Goal: Information Seeking & Learning: Learn about a topic

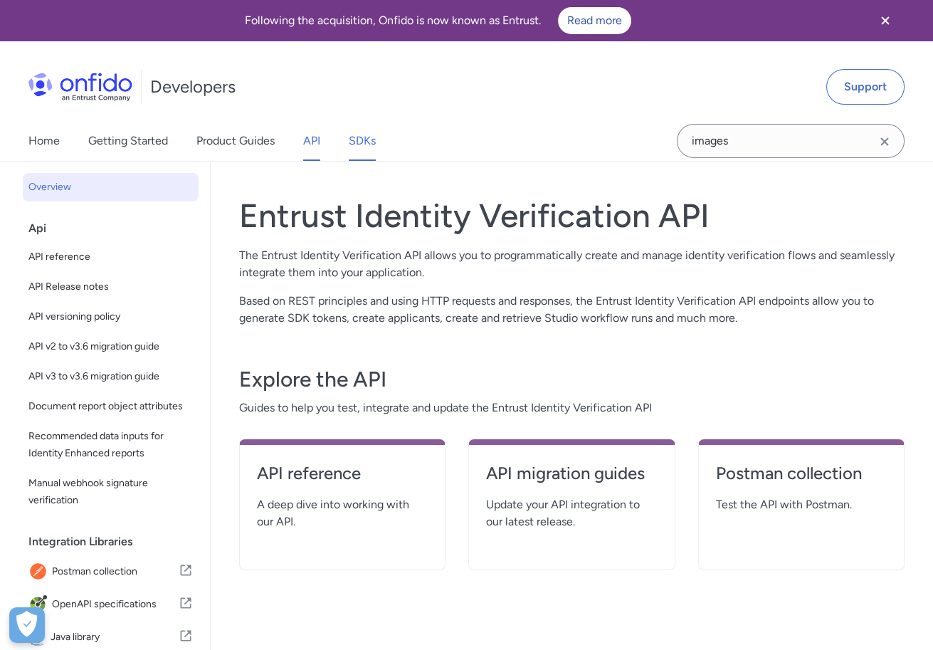
click at [374, 147] on link "SDKs" at bounding box center [362, 141] width 27 height 40
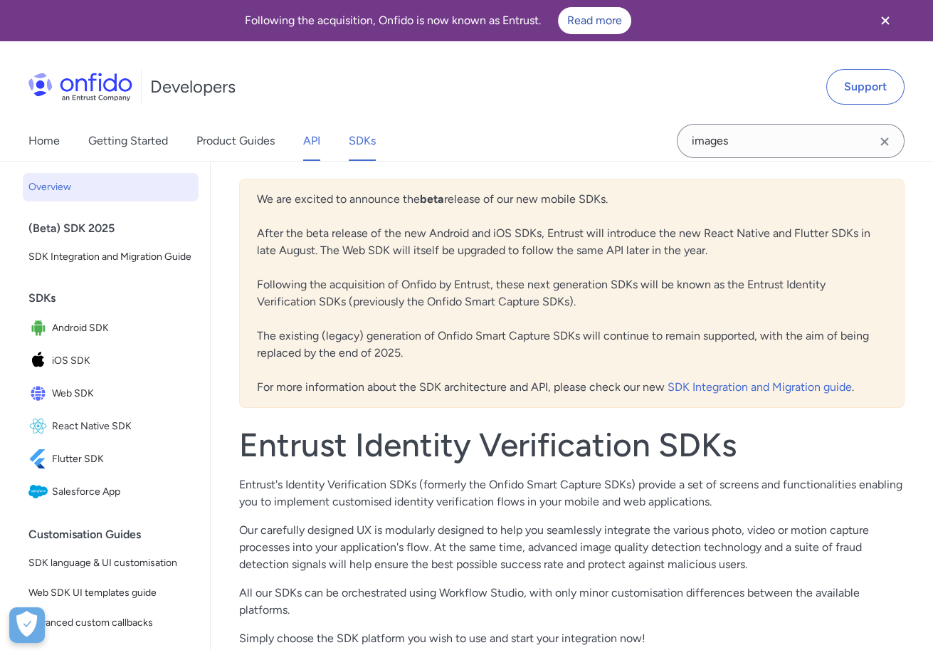
click at [314, 136] on link "API" at bounding box center [311, 141] width 17 height 40
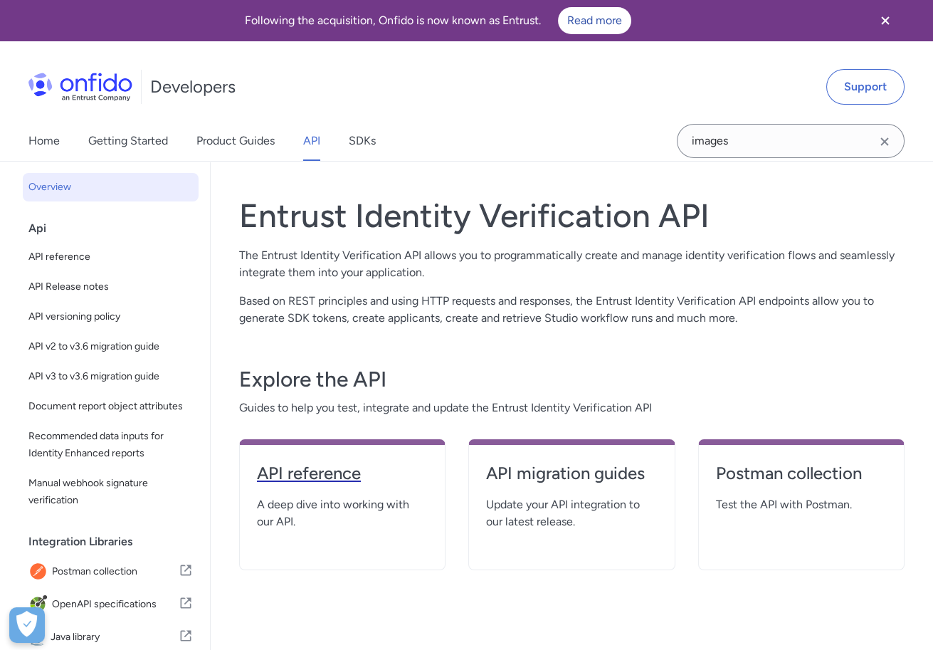
click at [301, 483] on h4 "API reference" at bounding box center [342, 473] width 171 height 23
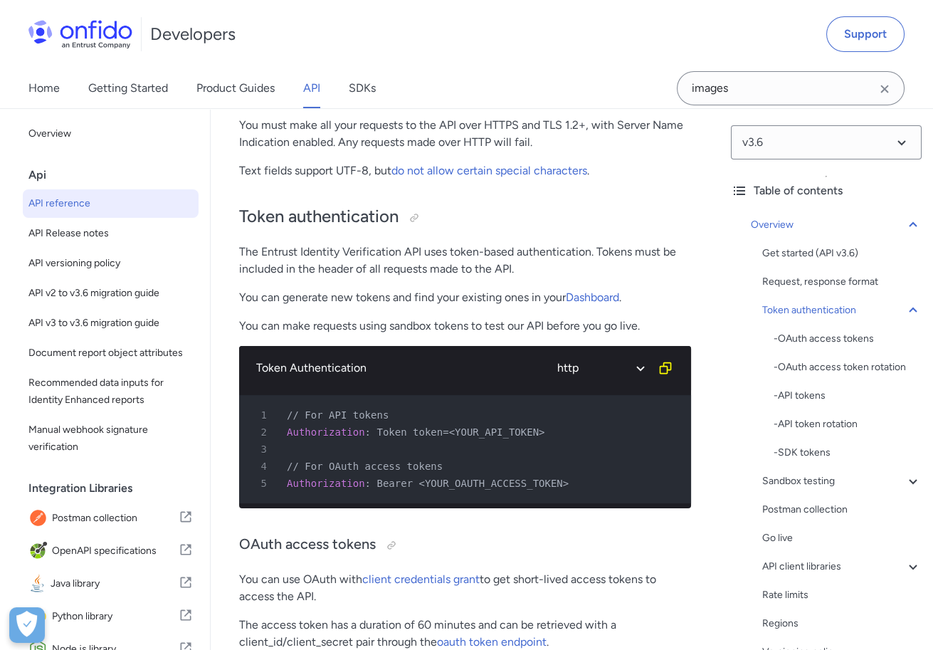
scroll to position [1497, 0]
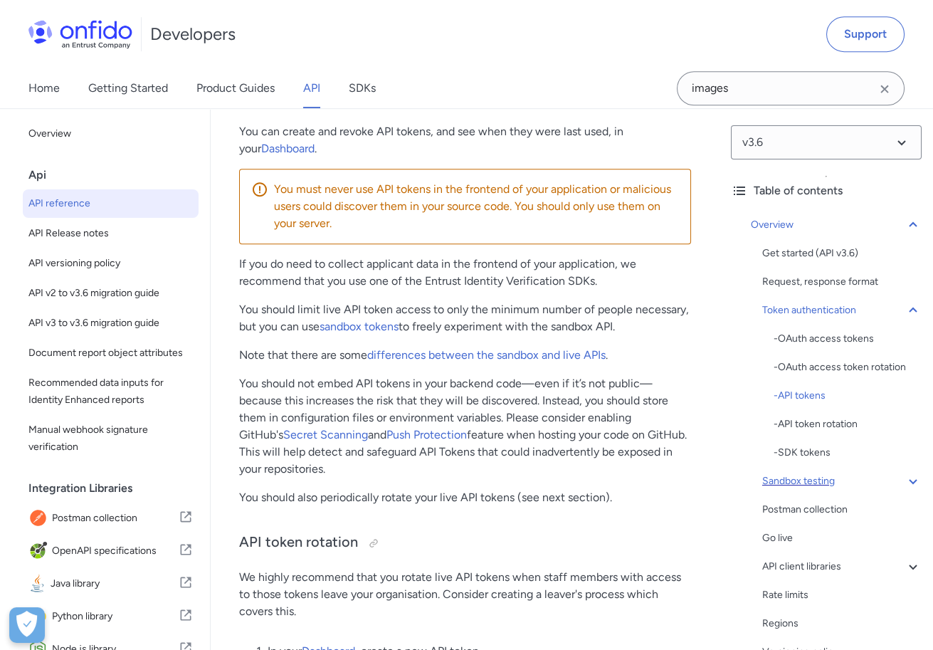
click at [811, 482] on div "Sandbox testing" at bounding box center [841, 481] width 159 height 17
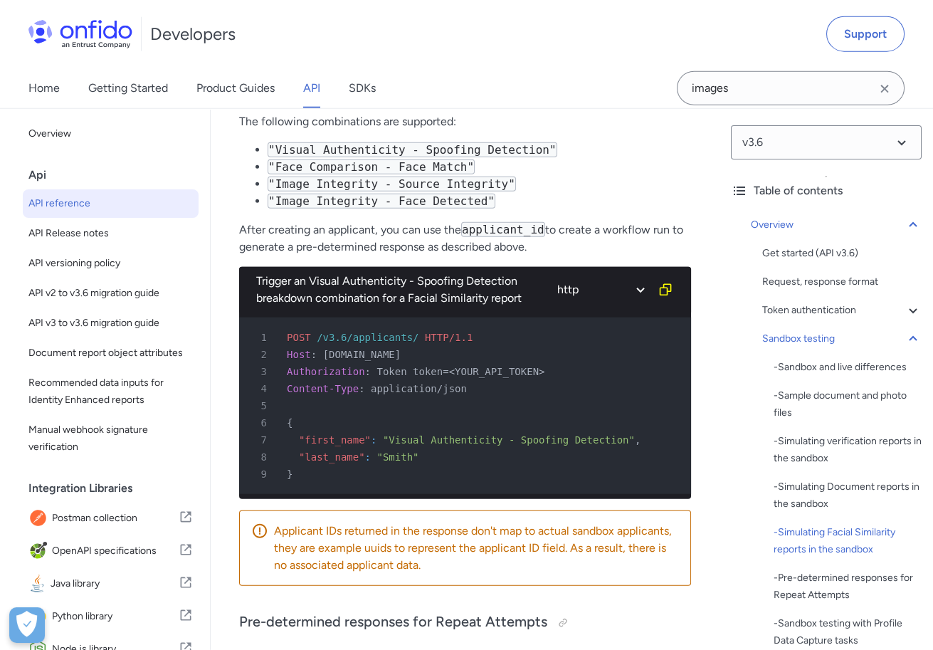
scroll to position [7094, 0]
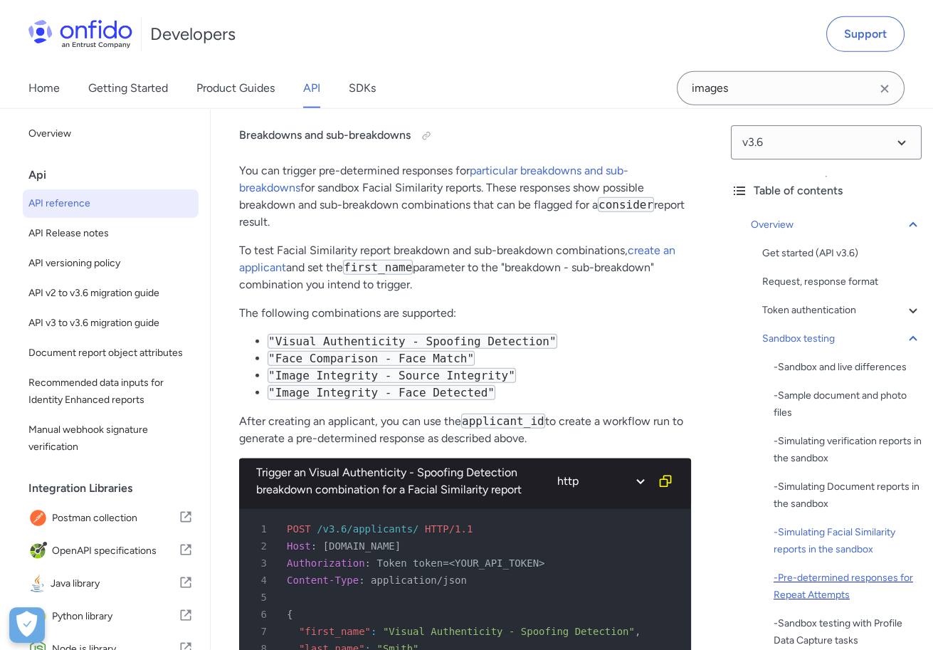
click at [823, 594] on div "- Pre-determined responses for Repeat Attempts" at bounding box center [848, 586] width 148 height 34
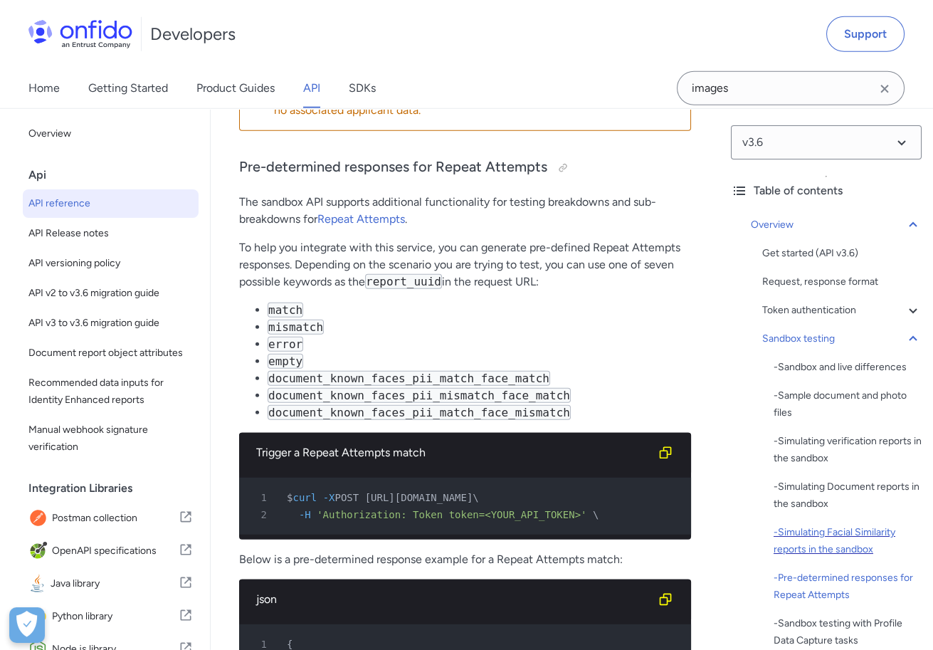
click at [823, 544] on div "- Simulating Facial Similarity reports in the sandbox" at bounding box center [848, 541] width 148 height 34
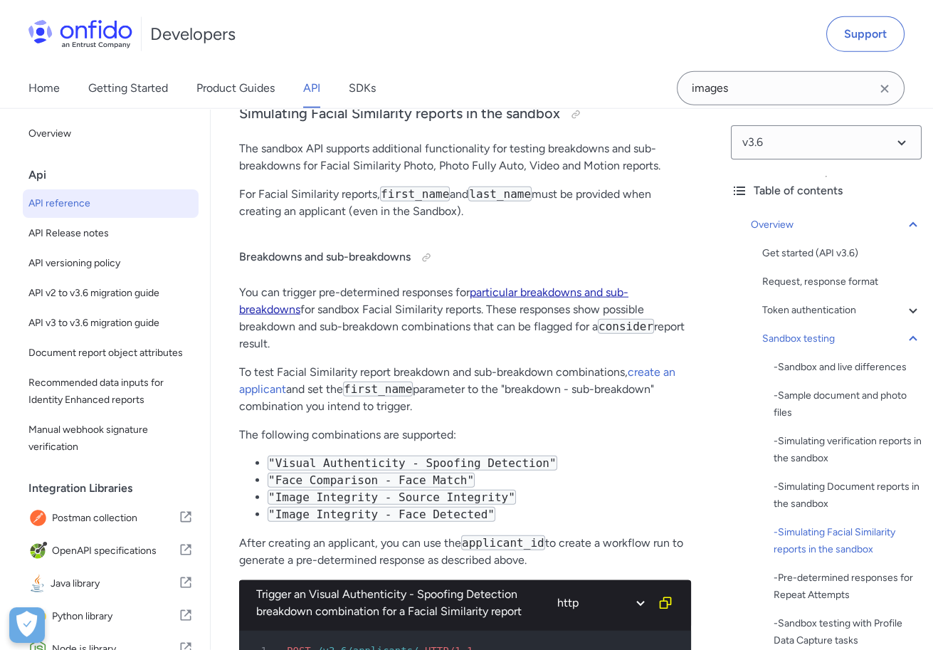
scroll to position [6782, 0]
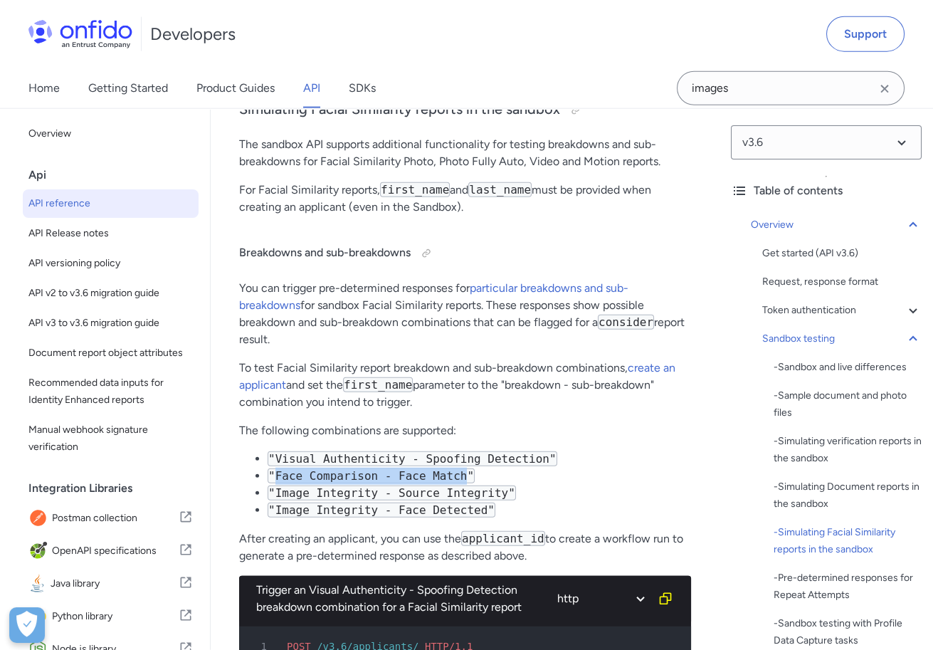
drag, startPoint x: 275, startPoint y: 475, endPoint x: 468, endPoint y: 474, distance: 192.2
click at [468, 474] on code ""Face Comparison - Face Match"" at bounding box center [371, 475] width 207 height 15
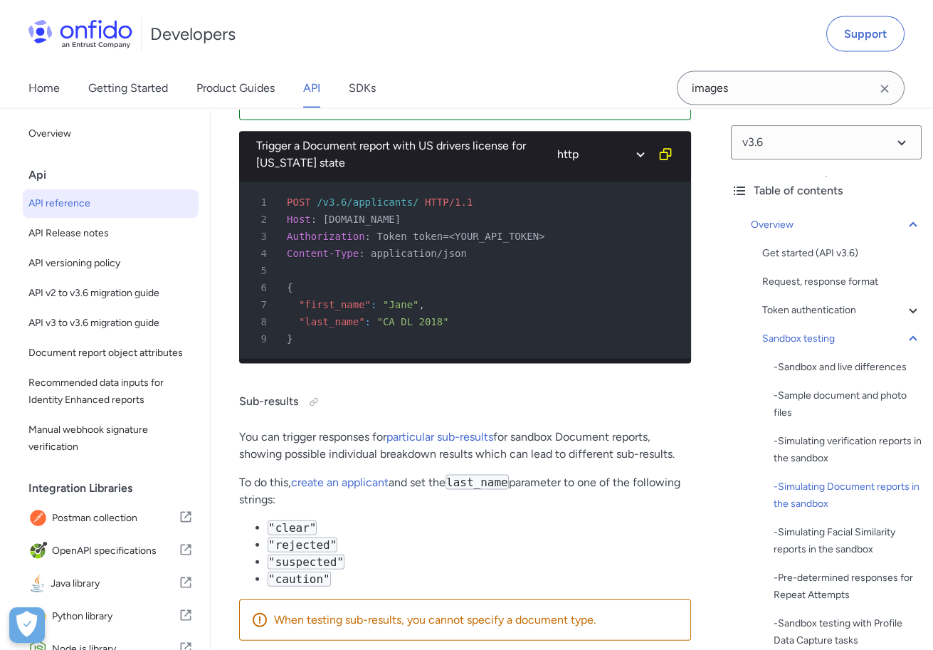
scroll to position [5882, 0]
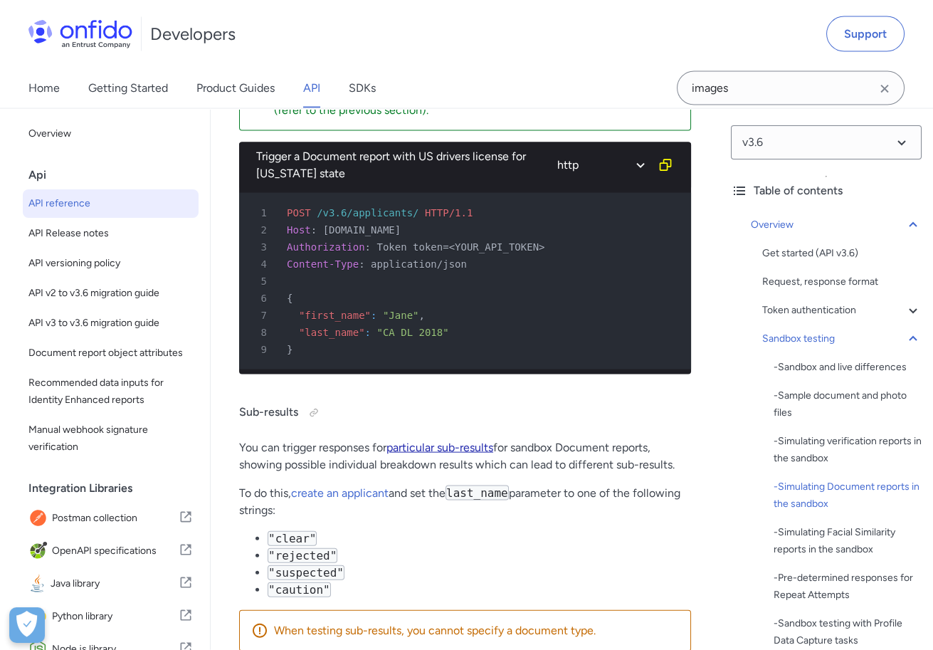
click at [418, 441] on link "particular sub-results" at bounding box center [439, 448] width 107 height 14
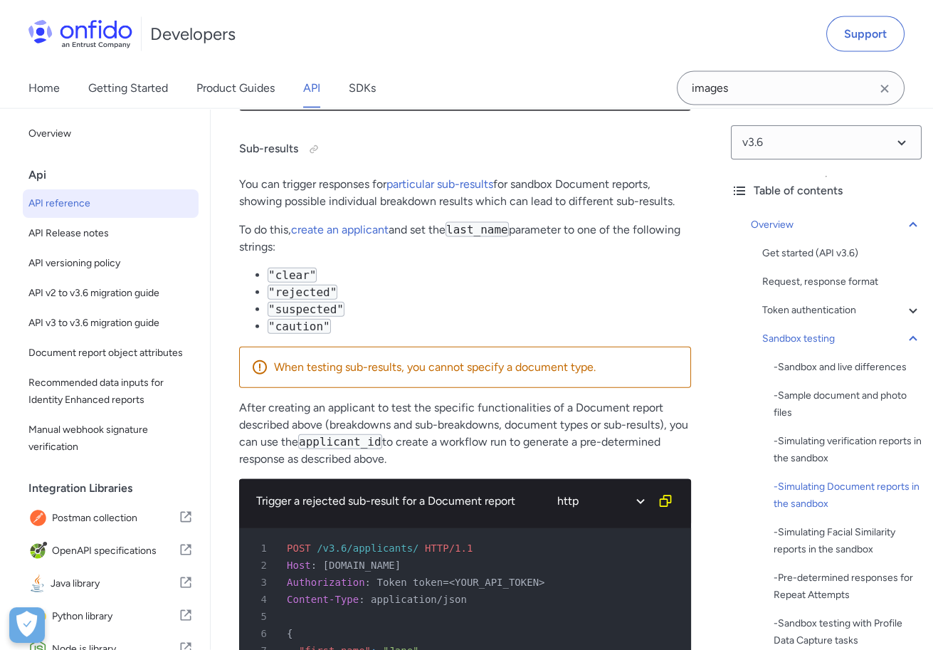
scroll to position [6148, 0]
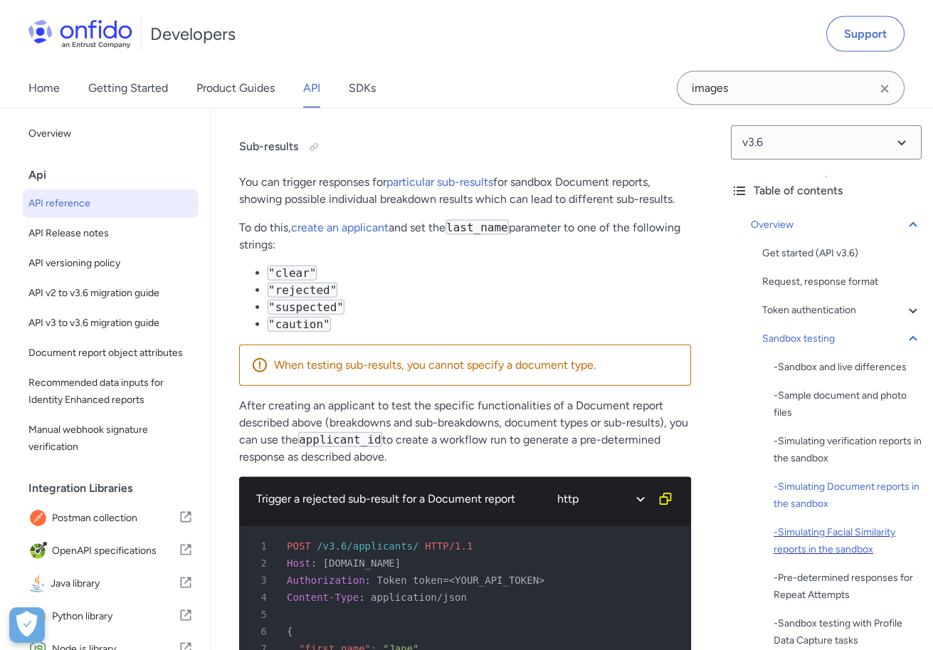
click at [806, 542] on div "- Simulating Facial Similarity reports in the sandbox" at bounding box center [848, 541] width 148 height 34
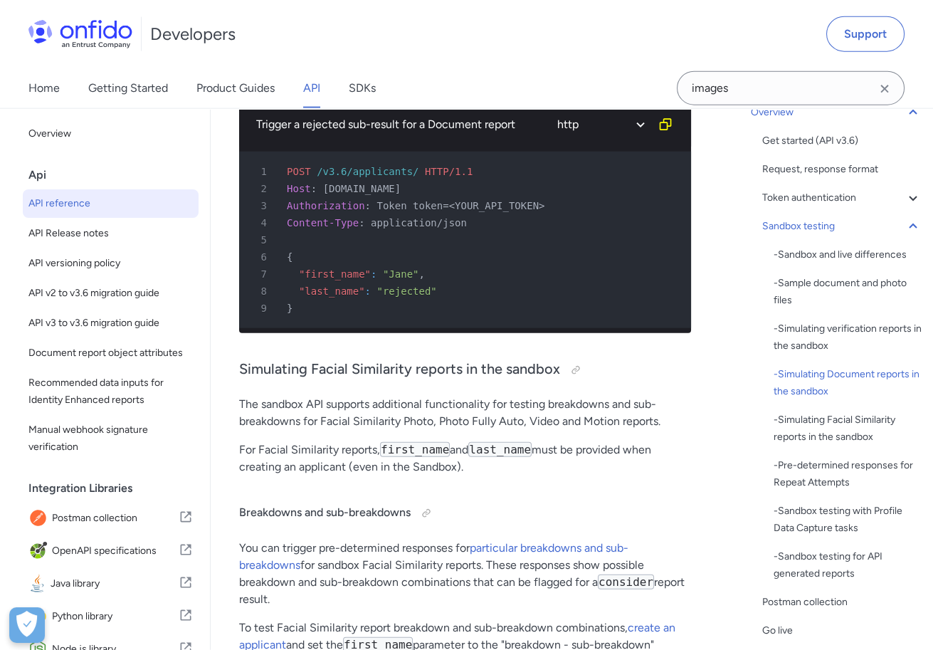
scroll to position [6523, 0]
click at [777, 436] on div "- Simulating Facial Similarity reports in the sandbox" at bounding box center [848, 428] width 148 height 34
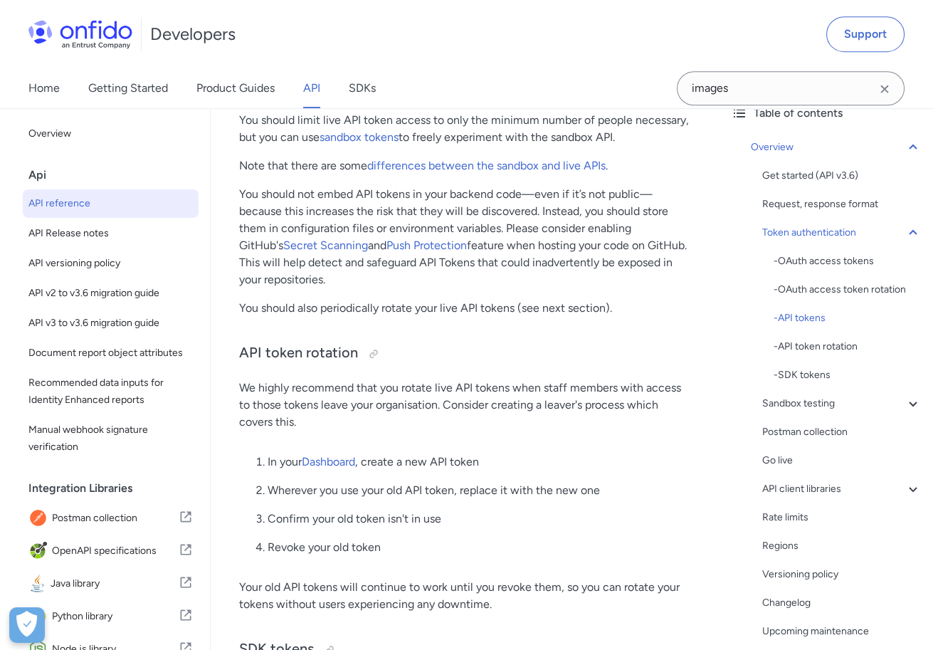
scroll to position [1683, 0]
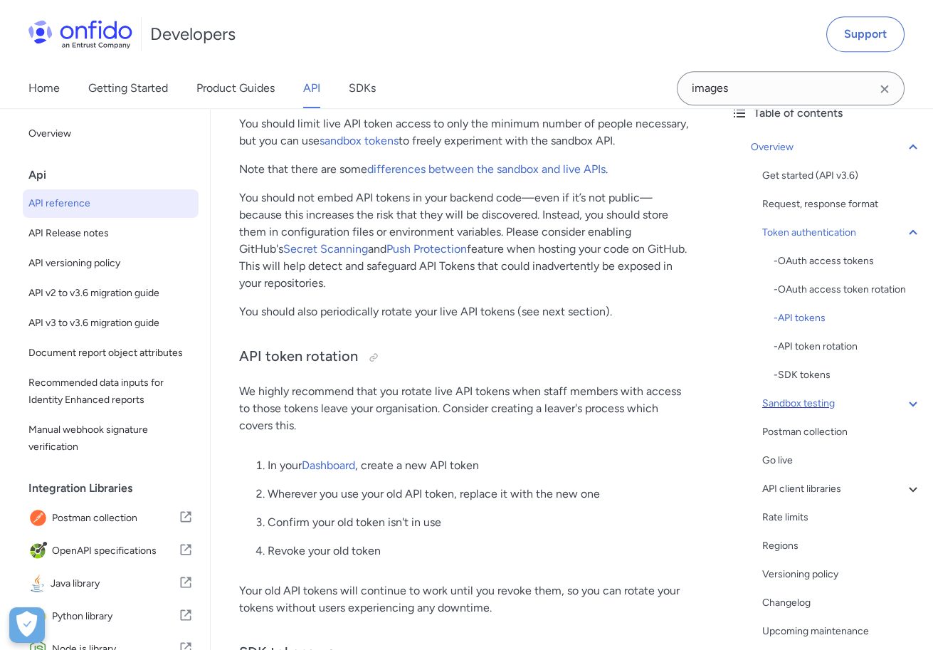
click at [817, 403] on div "Sandbox testing" at bounding box center [841, 403] width 159 height 17
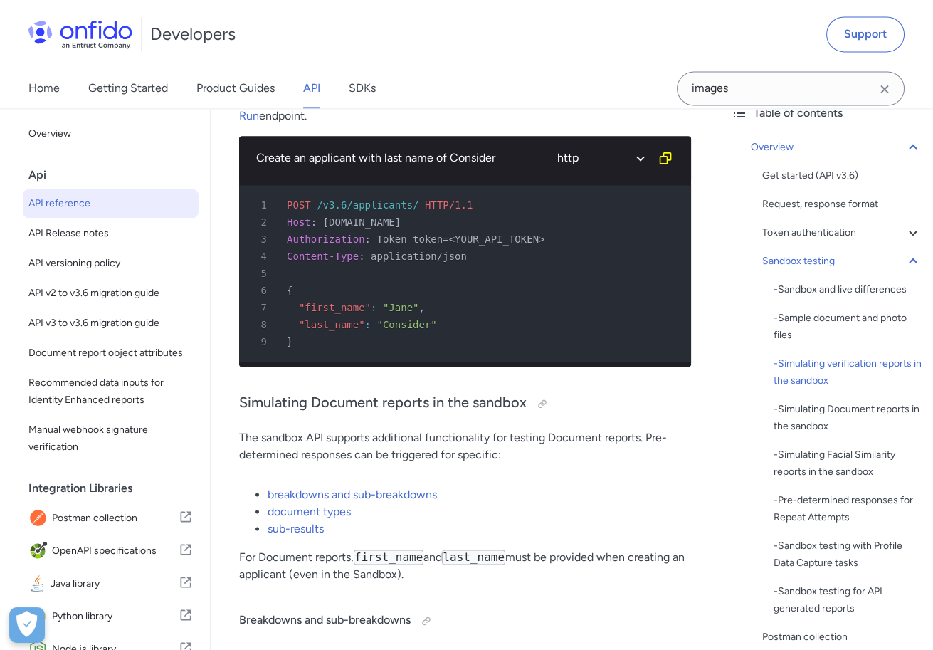
scroll to position [4053, 0]
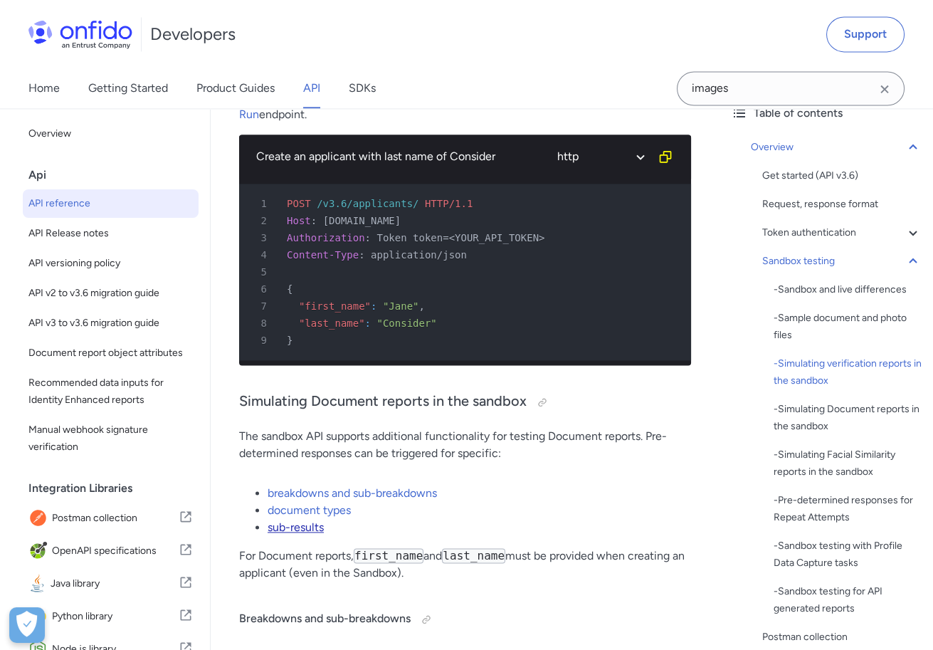
click at [300, 520] on link "sub-results" at bounding box center [296, 527] width 56 height 14
click at [296, 520] on link "sub-results" at bounding box center [296, 527] width 56 height 14
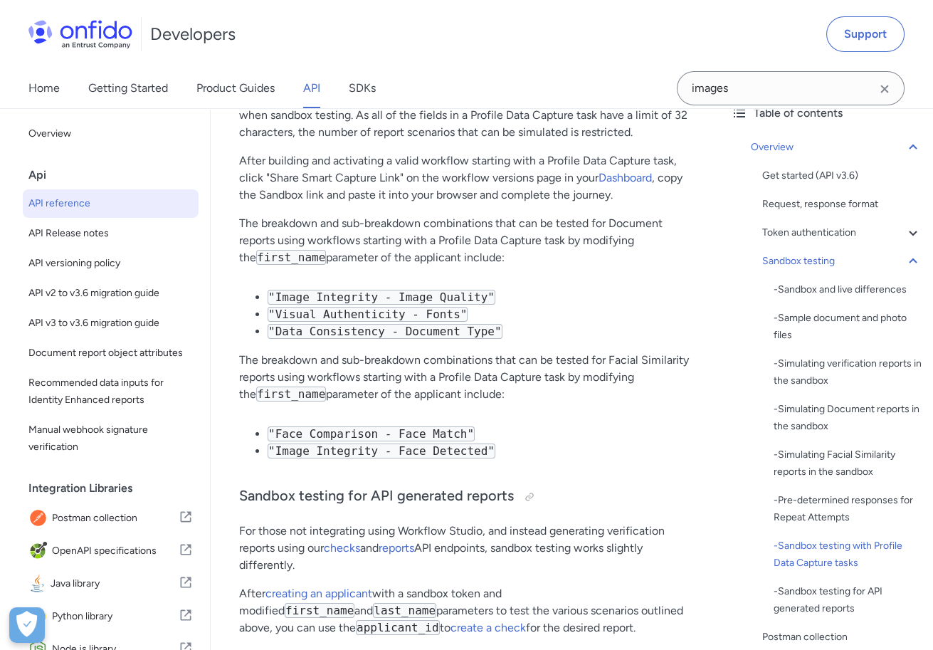
scroll to position [10504, 0]
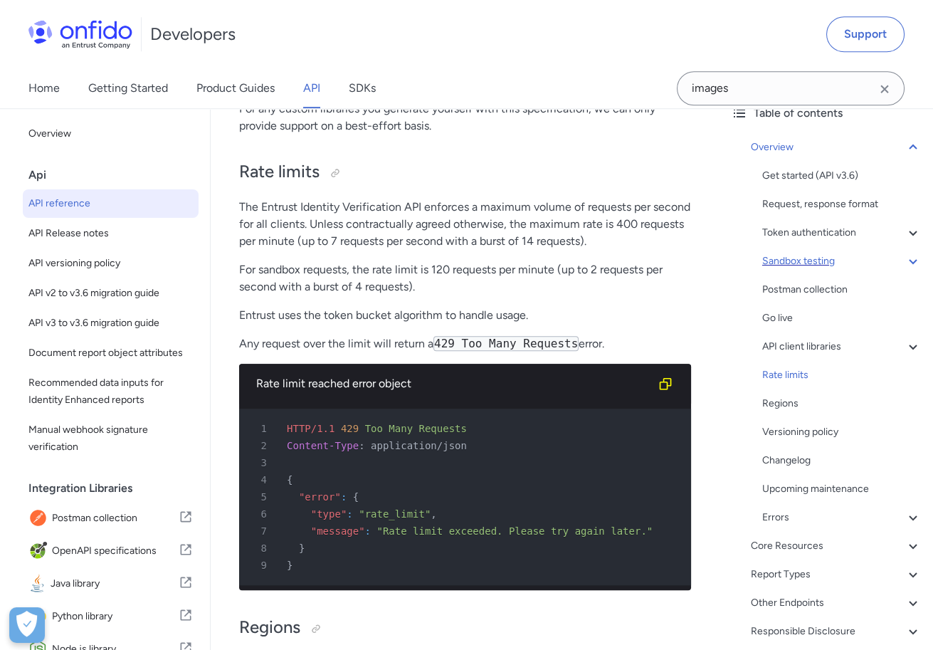
click at [764, 268] on div "Sandbox testing" at bounding box center [841, 261] width 159 height 17
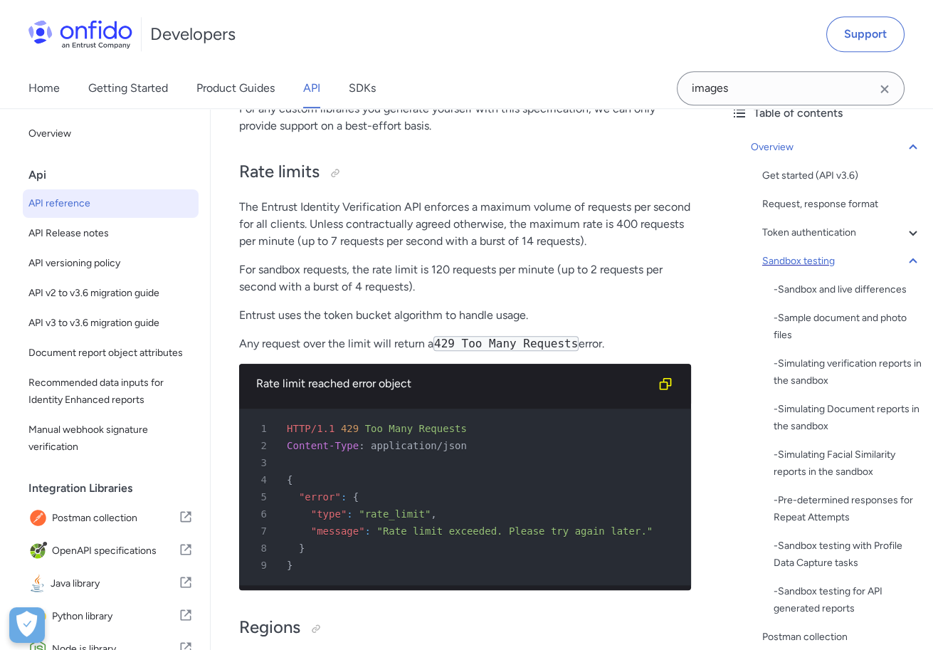
scroll to position [2445, 0]
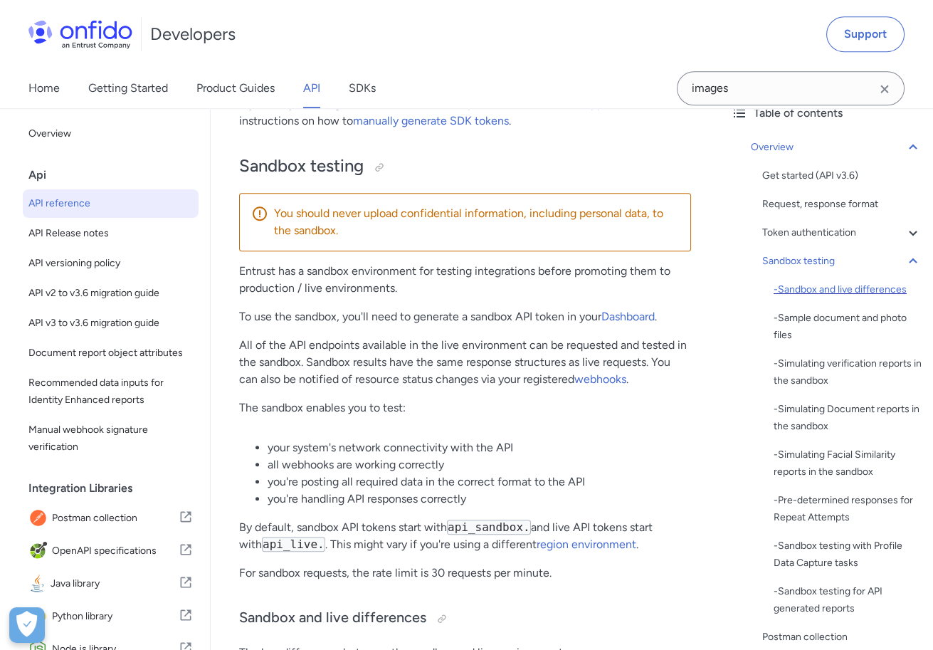
click at [797, 289] on div "- Sandbox and live differences" at bounding box center [848, 289] width 148 height 17
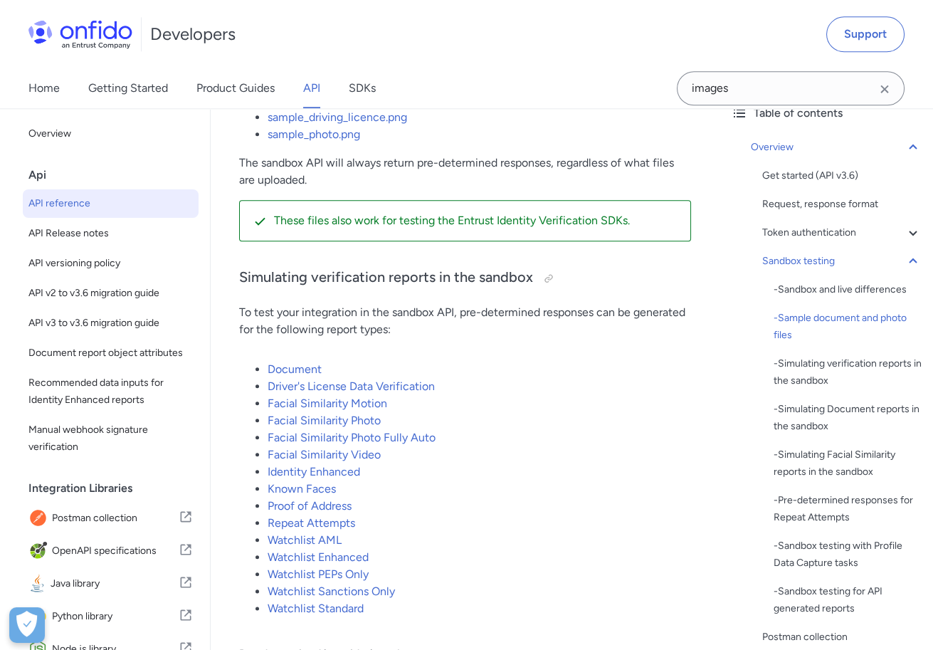
scroll to position [3254, 0]
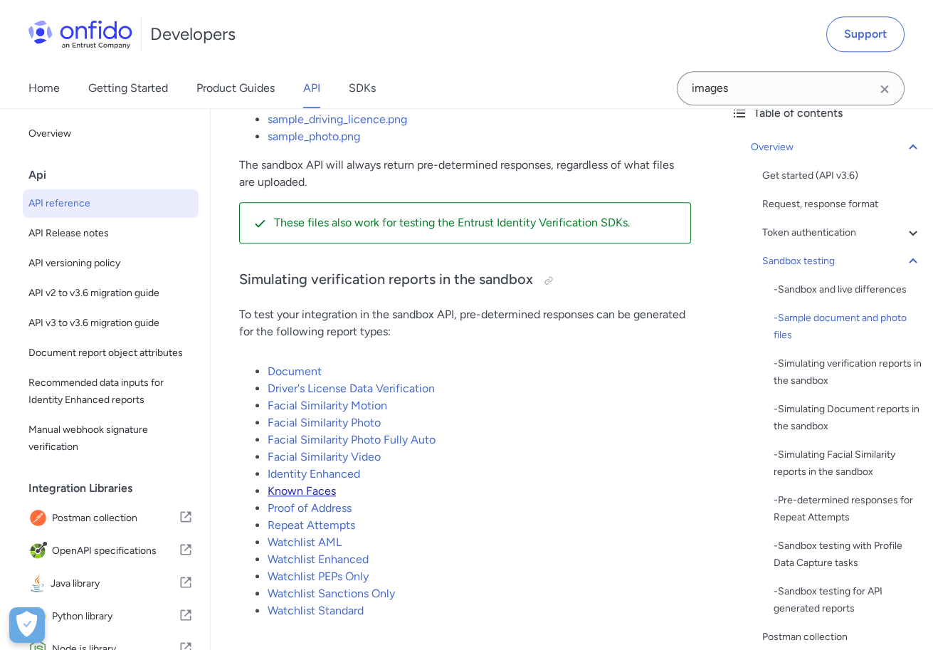
click at [318, 488] on link "Known Faces" at bounding box center [302, 491] width 68 height 14
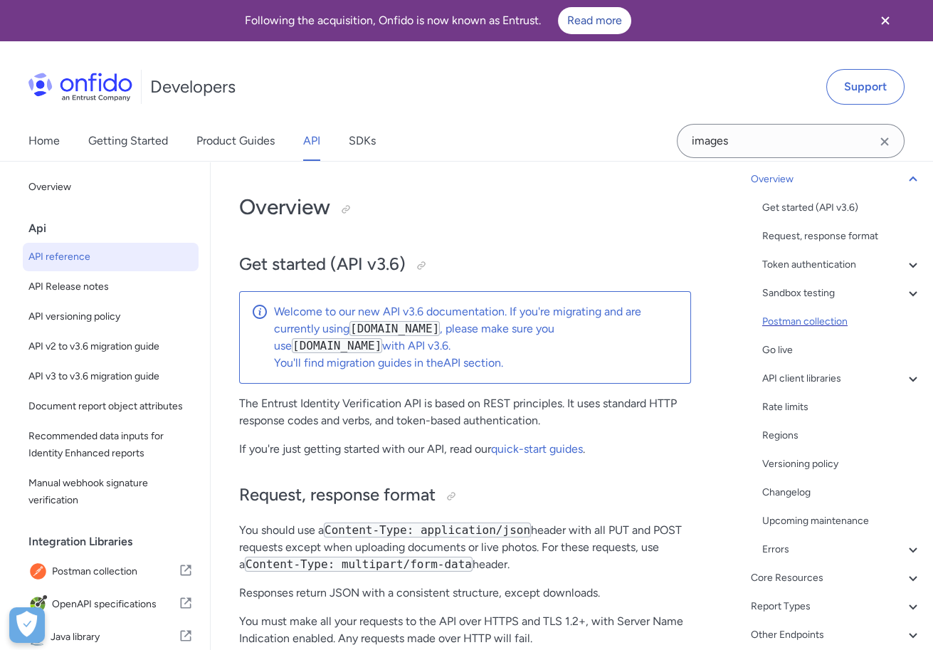
scroll to position [112, 0]
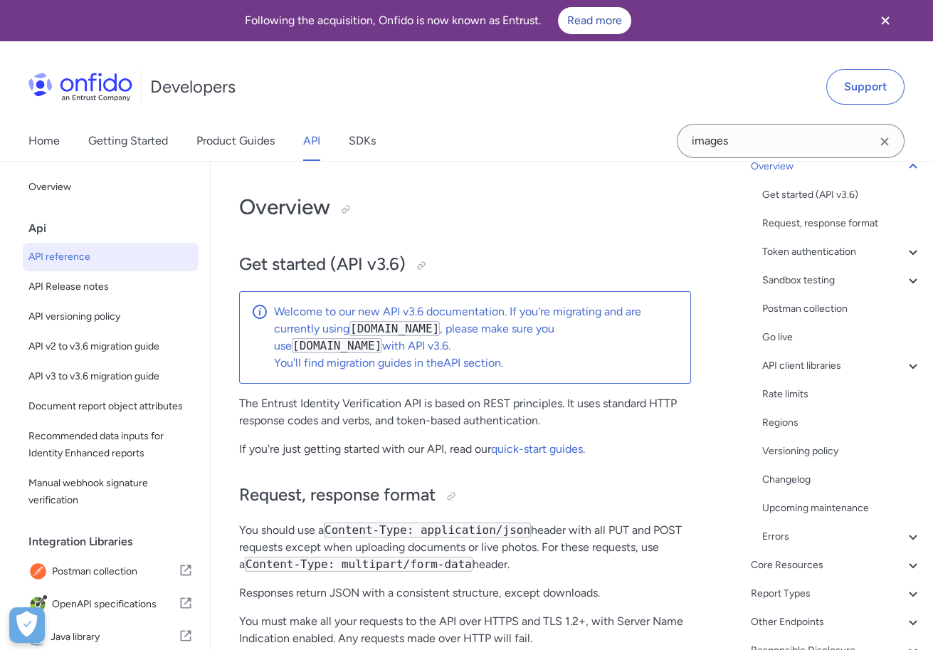
click at [660, 441] on p "If you're just getting started with our API, read our quick-start guides ." at bounding box center [465, 449] width 452 height 17
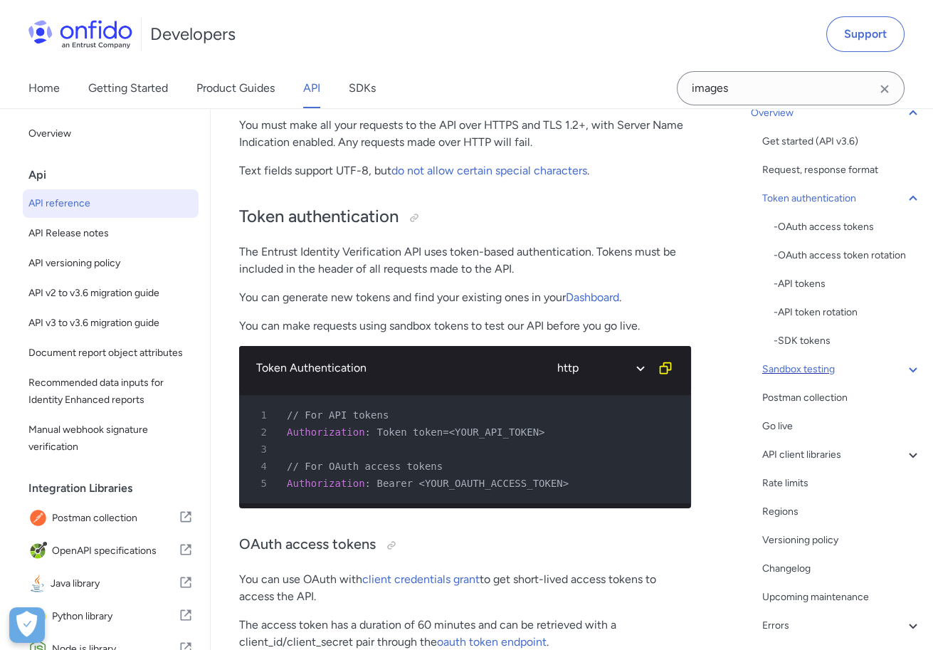
click at [832, 371] on div "Sandbox testing" at bounding box center [841, 369] width 159 height 17
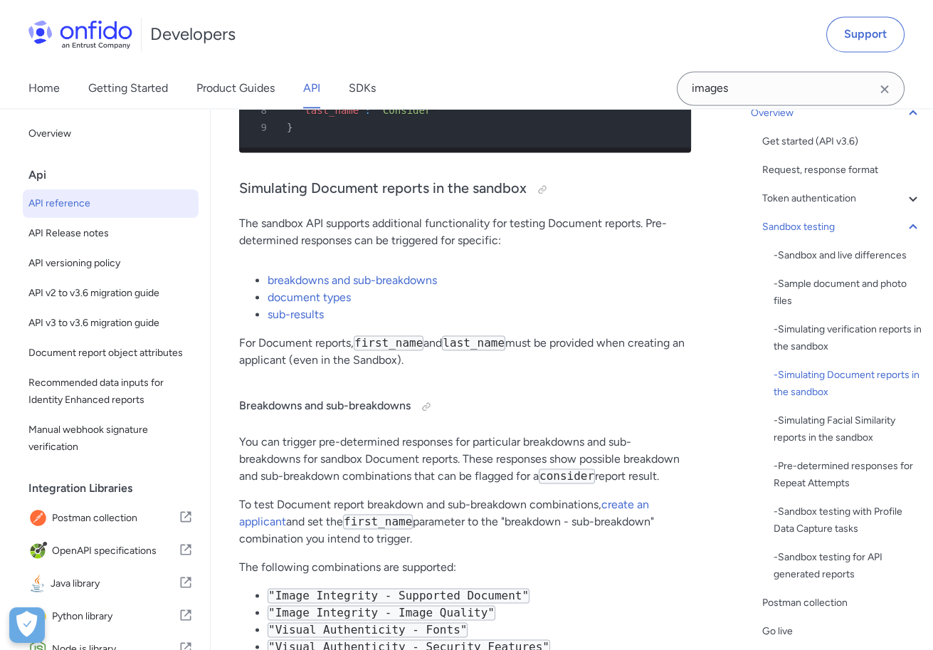
scroll to position [4245, 0]
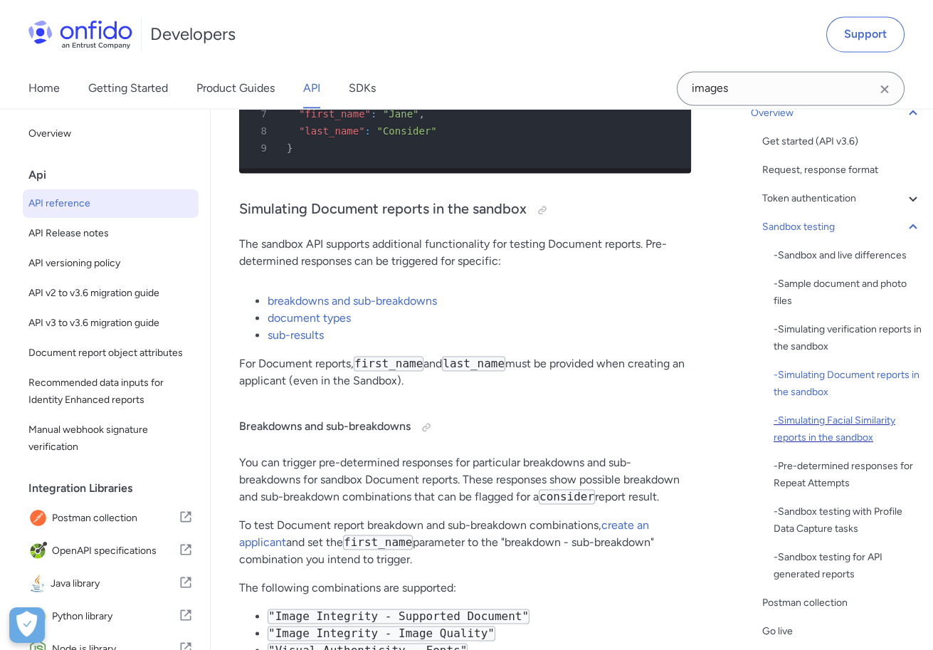
click at [793, 419] on div "- Simulating Facial Similarity reports in the sandbox" at bounding box center [848, 429] width 148 height 34
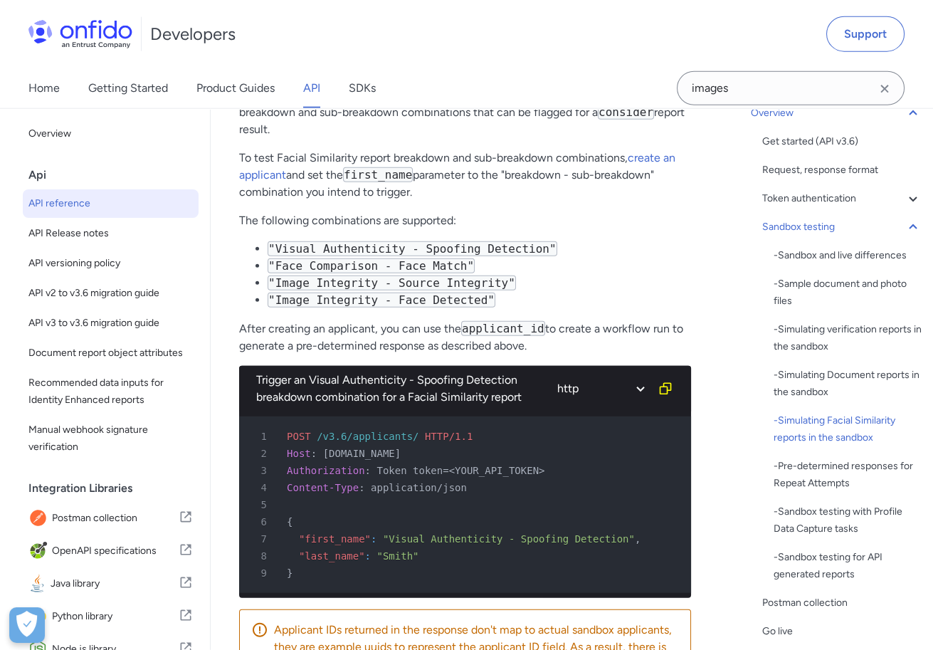
scroll to position [7022, 0]
